Goal: Navigation & Orientation: Find specific page/section

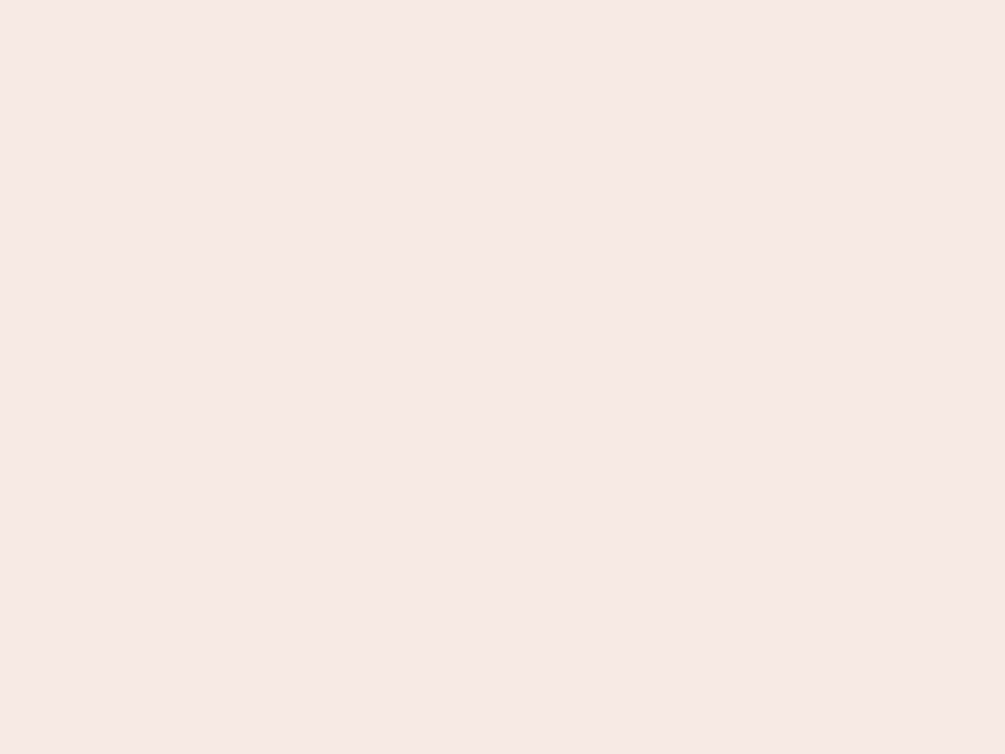
click at [503, 377] on nb-app "Almost there Thank you for registering for Newbook. Your account is under revie…" at bounding box center [502, 377] width 1005 height 754
click at [503, 0] on nb-app "Almost there Thank you for registering for Newbook. Your account is under revie…" at bounding box center [502, 377] width 1005 height 754
click at [537, 0] on nb-app "Almost there Thank you for registering for Newbook. Your account is under revie…" at bounding box center [502, 377] width 1005 height 754
click at [503, 377] on nb-app "Almost there Thank you for registering for Newbook. Your account is under revie…" at bounding box center [502, 377] width 1005 height 754
click at [503, 0] on nb-app "Almost there Thank you for registering for Newbook. Your account is under revie…" at bounding box center [502, 377] width 1005 height 754
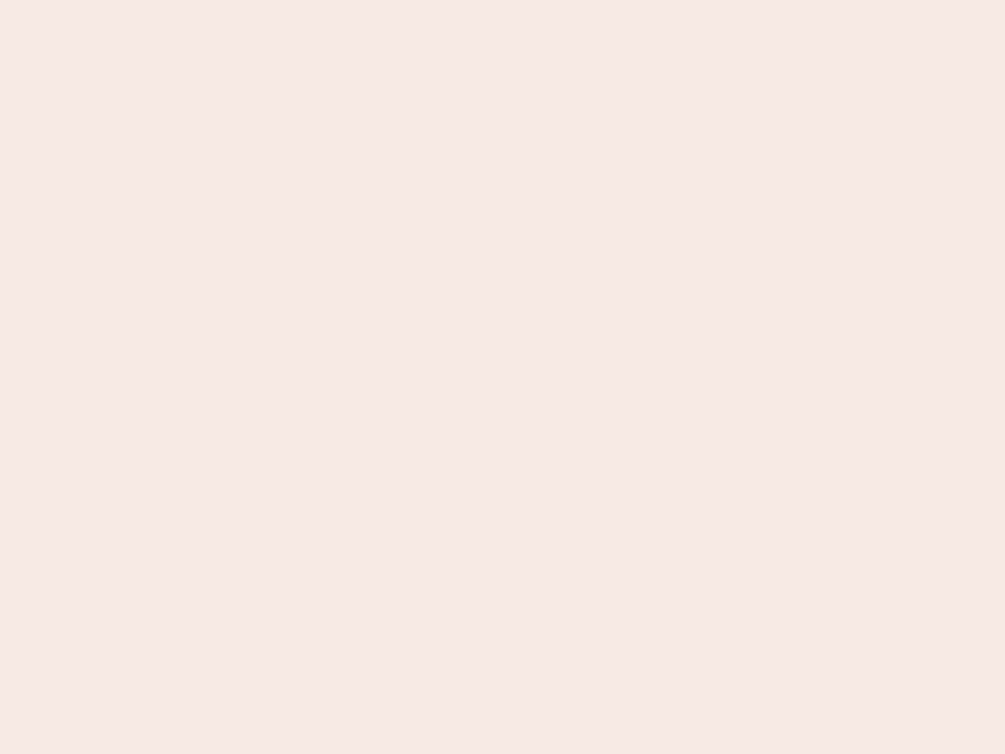
click at [351, 0] on nb-app "Almost there Thank you for registering for Newbook. Your account is under revie…" at bounding box center [502, 377] width 1005 height 754
click at [503, 377] on nb-app "Almost there Thank you for registering for Newbook. Your account is under revie…" at bounding box center [502, 377] width 1005 height 754
click at [503, 0] on nb-app "Almost there Thank you for registering for Newbook. Your account is under revie…" at bounding box center [502, 377] width 1005 height 754
click at [351, 0] on nb-app "Almost there Thank you for registering for Newbook. Your account is under revie…" at bounding box center [502, 377] width 1005 height 754
click at [503, 377] on nb-app "Almost there Thank you for registering for Newbook. Your account is under revie…" at bounding box center [502, 377] width 1005 height 754
